Goal: Information Seeking & Learning: Learn about a topic

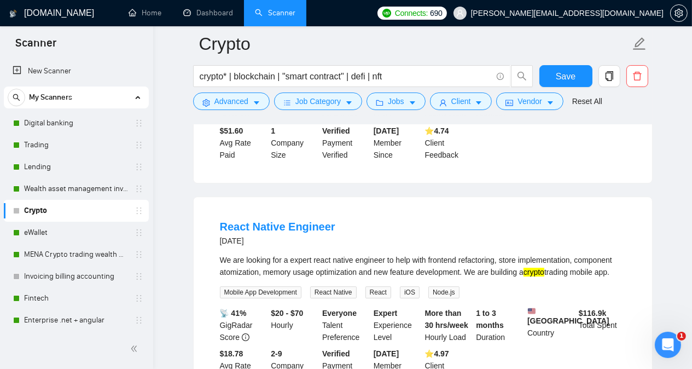
scroll to position [4029, 0]
drag, startPoint x: 313, startPoint y: 180, endPoint x: 352, endPoint y: 178, distance: 38.4
click at [352, 254] on div "We are looking for a expert react native engineer to help with frontend refacto…" at bounding box center [423, 266] width 406 height 24
copy div "react native"
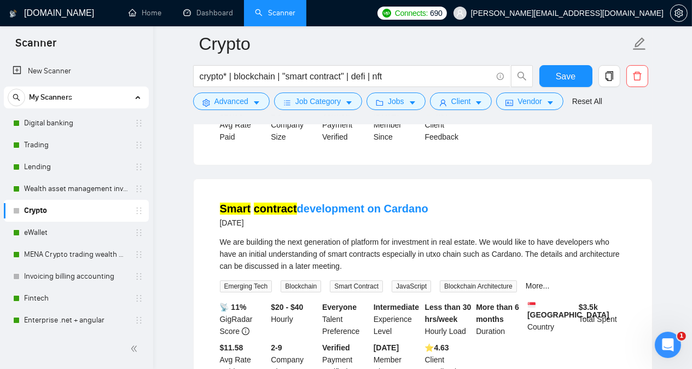
scroll to position [4248, 0]
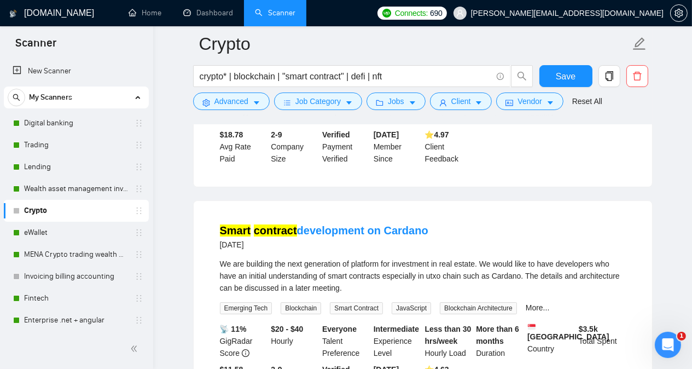
click at [506, 258] on div "We are building the next generation of platform for investment in real estate. …" at bounding box center [423, 276] width 406 height 36
copy div "Cardano"
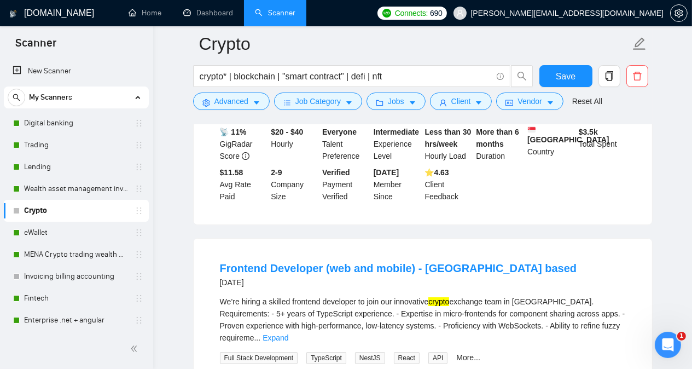
scroll to position [4467, 0]
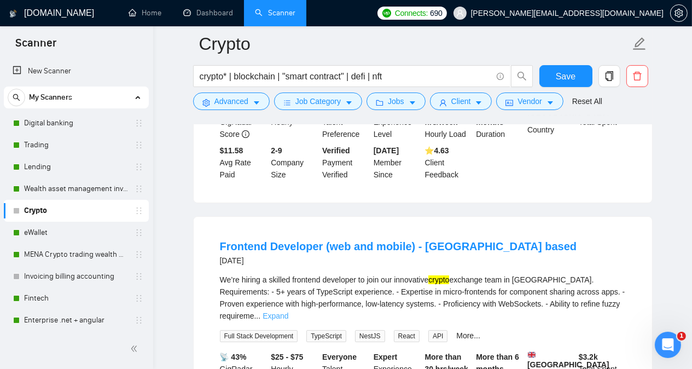
click at [288, 311] on link "Expand" at bounding box center [276, 315] width 26 height 9
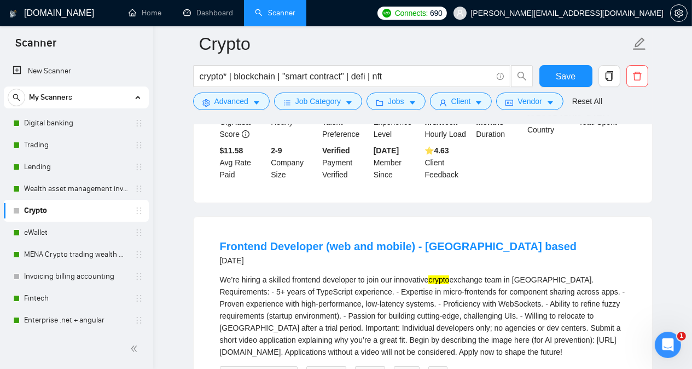
click at [452, 274] on div "We’re hiring a skilled frontend developer to join our innovative crypto" at bounding box center [423, 316] width 406 height 84
copy div "WebSockets"
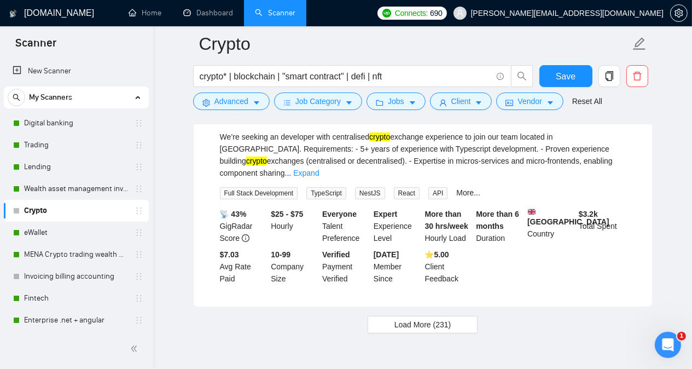
scroll to position [4904, 0]
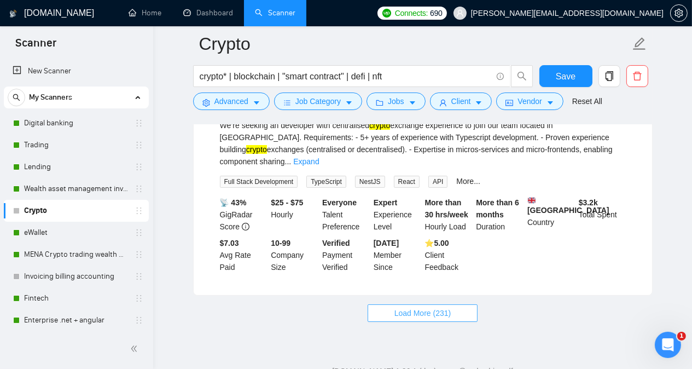
click at [457, 304] on button "Load More (231)" at bounding box center [423, 313] width 111 height 18
